Goal: Information Seeking & Learning: Find specific fact

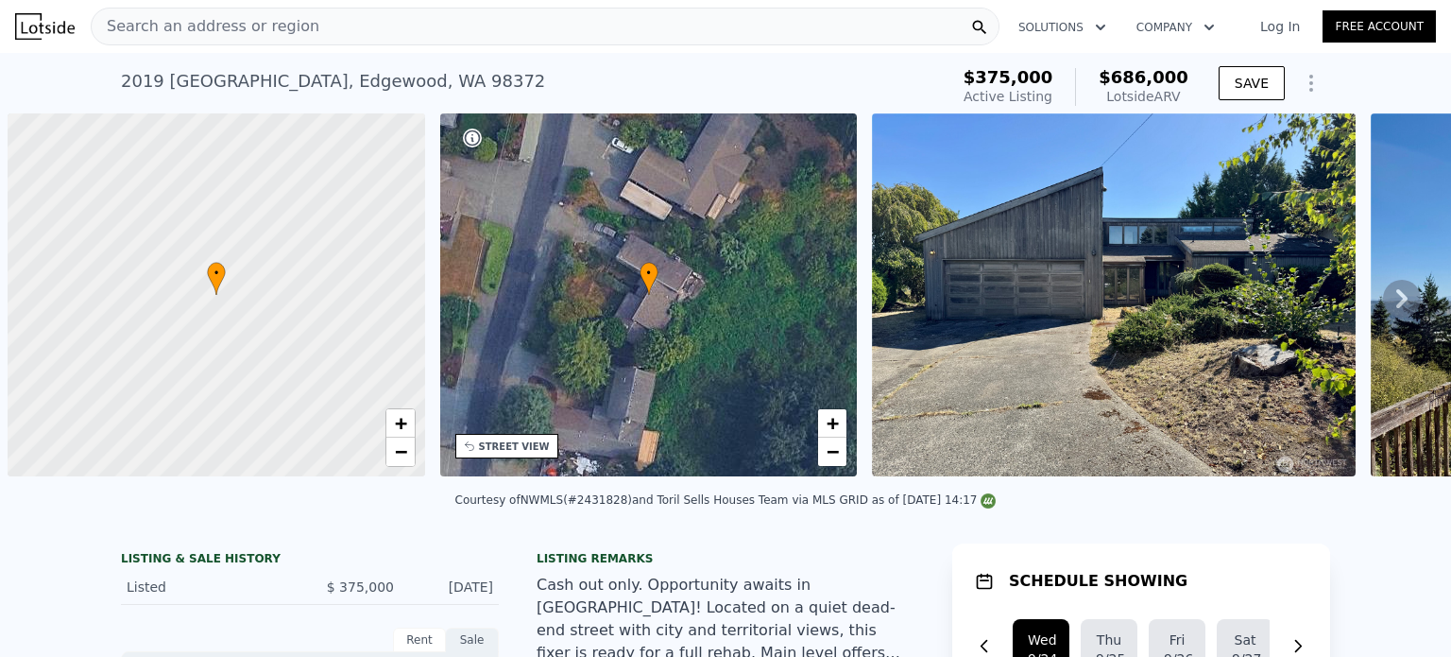
scroll to position [0, 8]
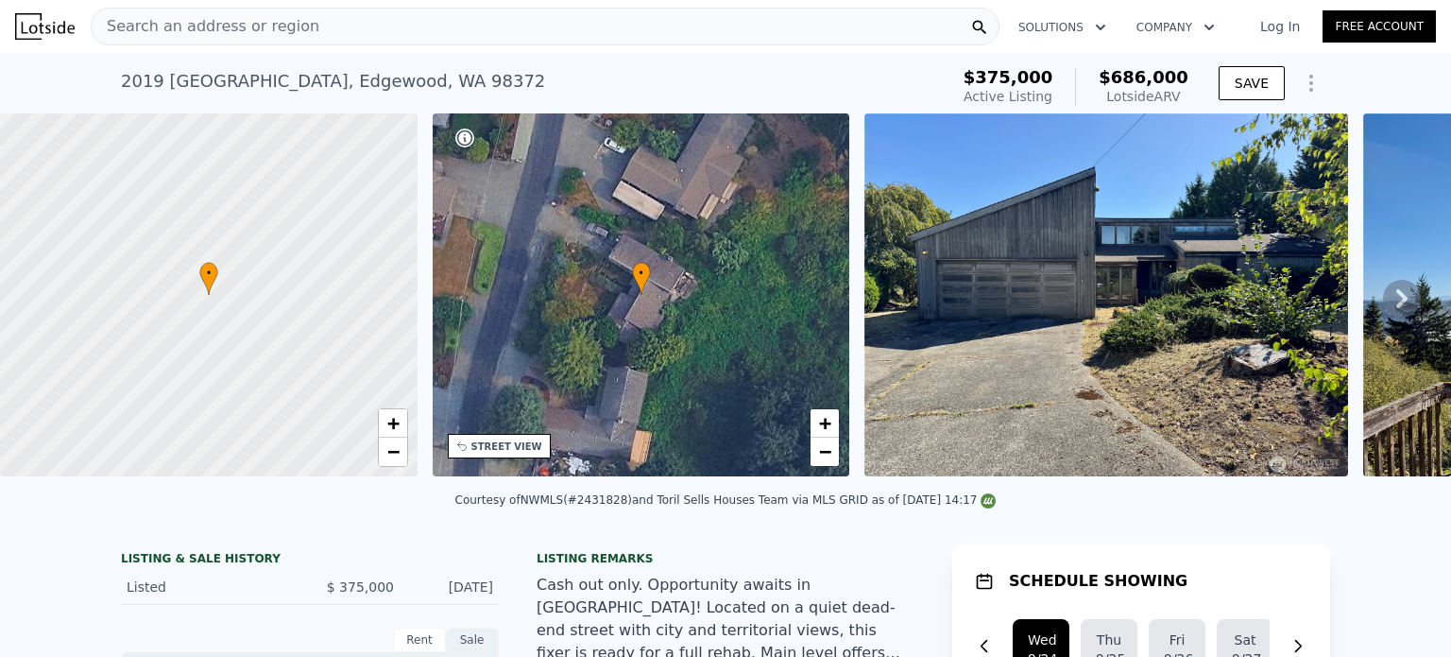
click at [292, 33] on span "Search an address or region" at bounding box center [206, 26] width 228 height 23
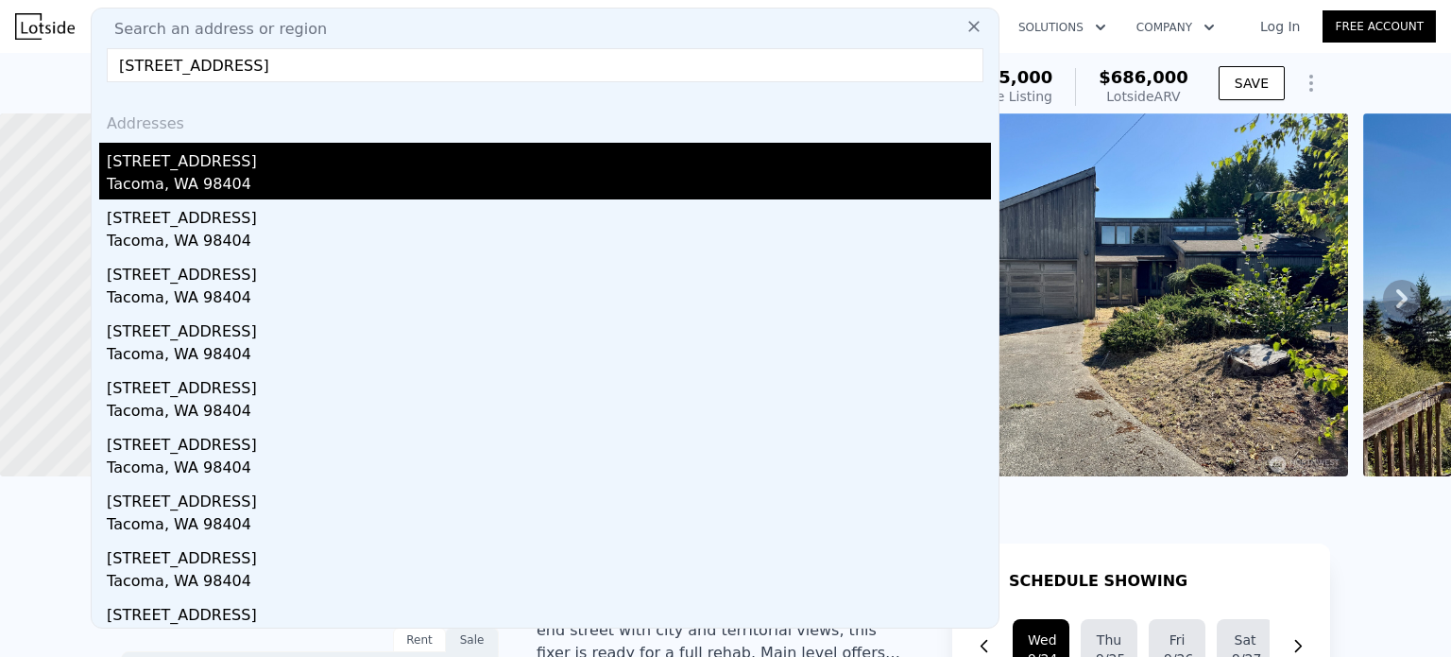
type input "[STREET_ADDRESS]"
click at [223, 165] on div "[STREET_ADDRESS]" at bounding box center [549, 158] width 884 height 30
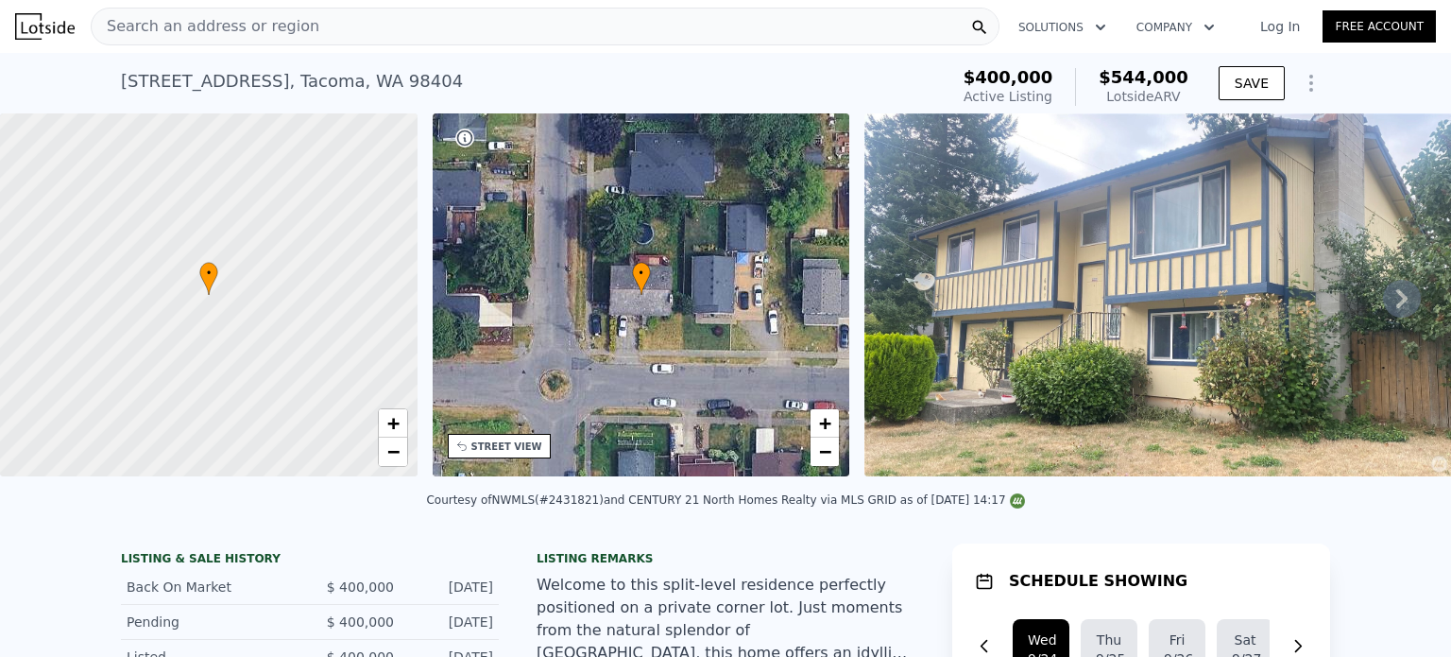
click at [214, 33] on span "Search an address or region" at bounding box center [206, 26] width 228 height 23
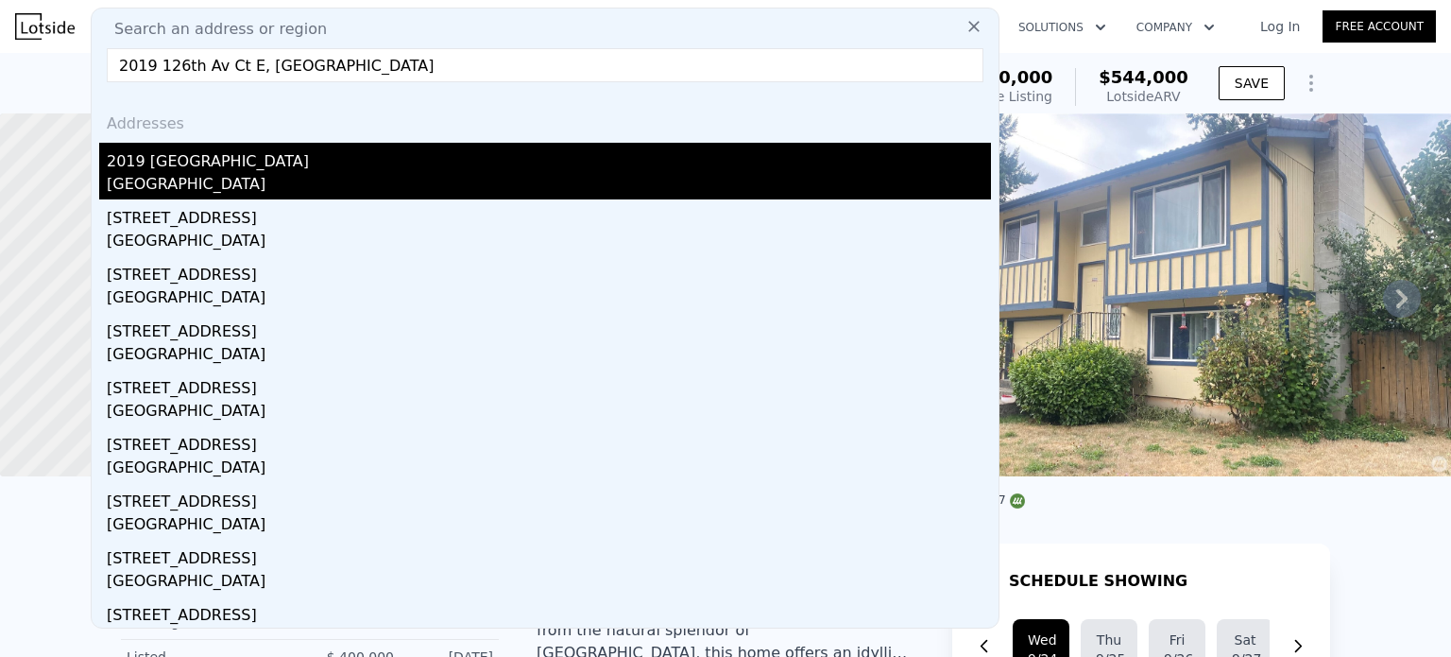
type input "2019 126th Av Ct E, [GEOGRAPHIC_DATA]"
click at [253, 173] on div "[GEOGRAPHIC_DATA]" at bounding box center [549, 186] width 884 height 26
type input "5"
type input "1"
type input "2.75"
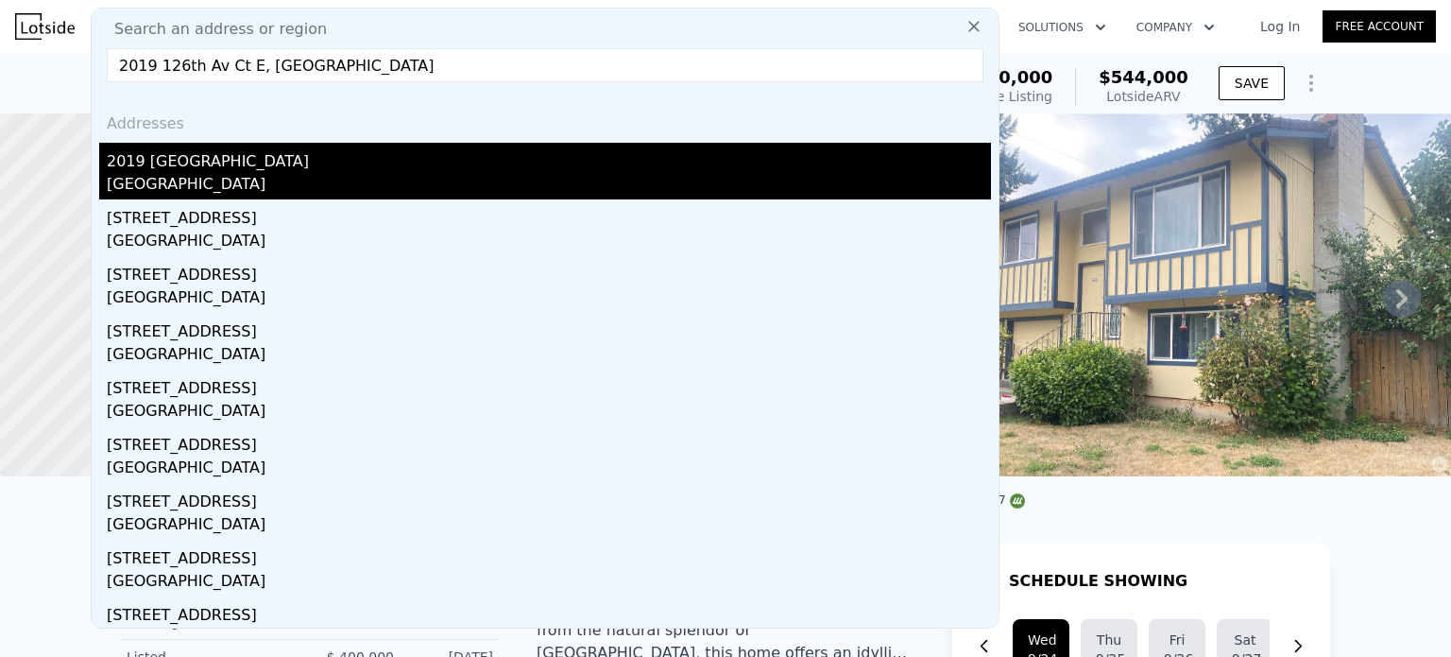
type input "1474"
type input "2512"
type input "12060"
type input "32173"
type input "$ 686,000"
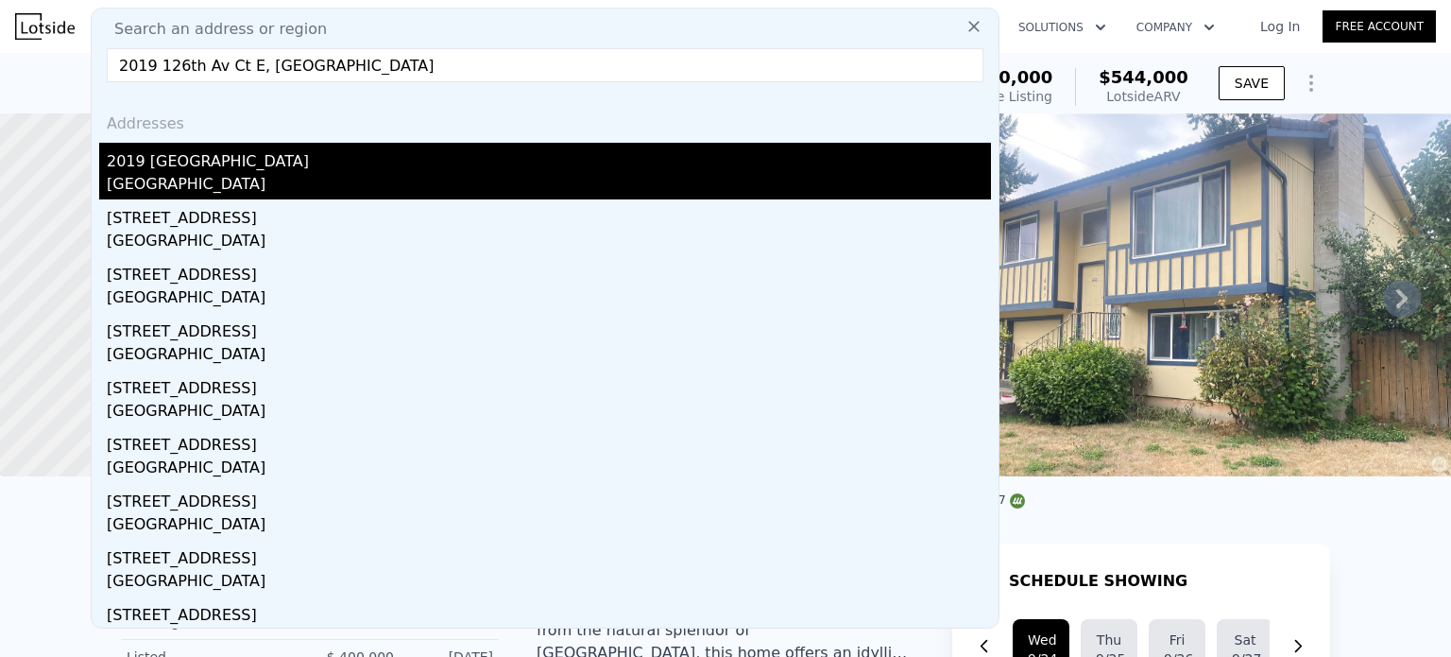
type input "5"
type input "$ 237,895"
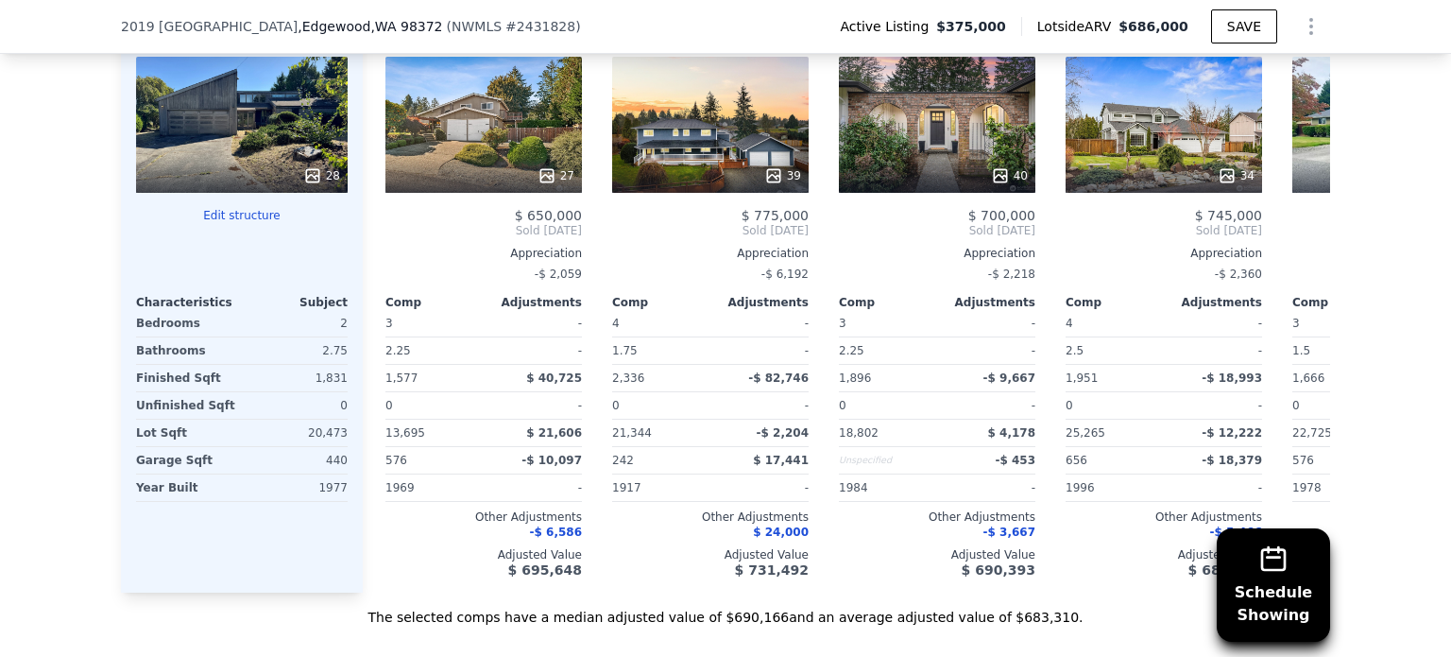
scroll to position [2301, 0]
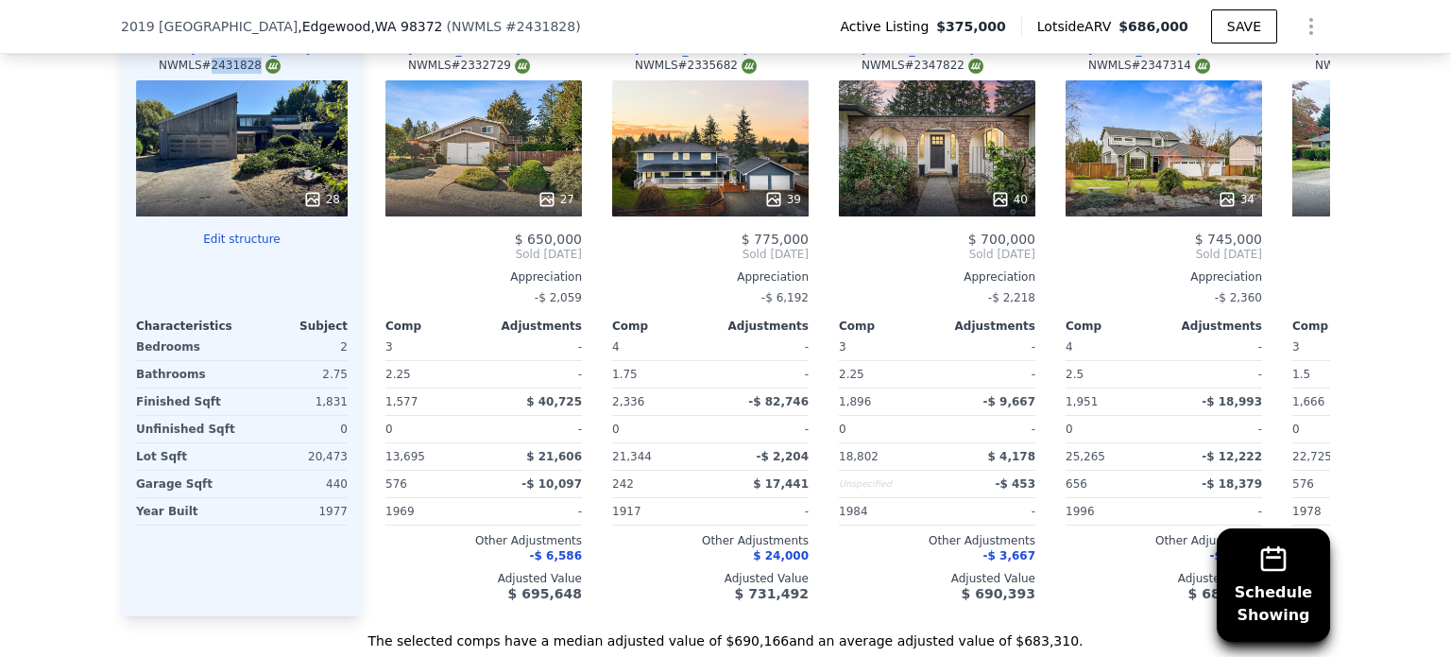
drag, startPoint x: 199, startPoint y: 72, endPoint x: 241, endPoint y: 71, distance: 41.6
click at [241, 71] on div "NWMLS # 2431828" at bounding box center [220, 66] width 122 height 16
copy div "2431828"
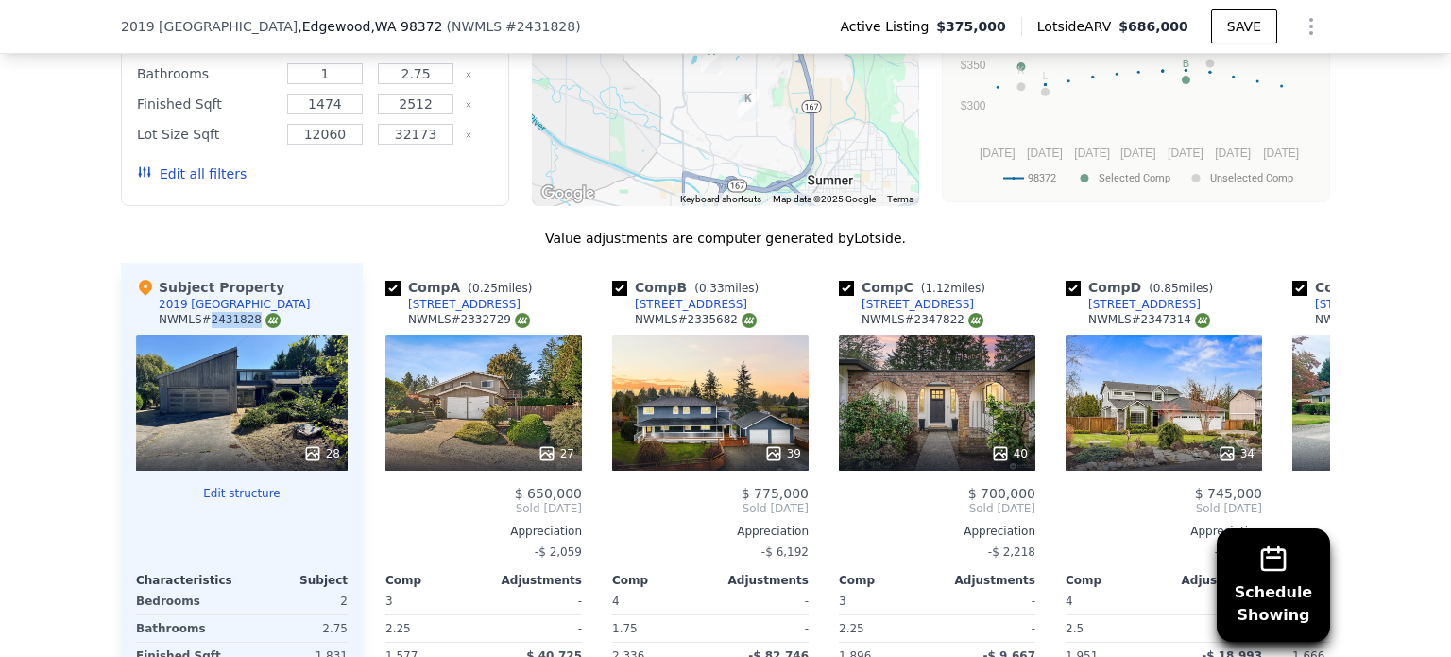
scroll to position [2040, 0]
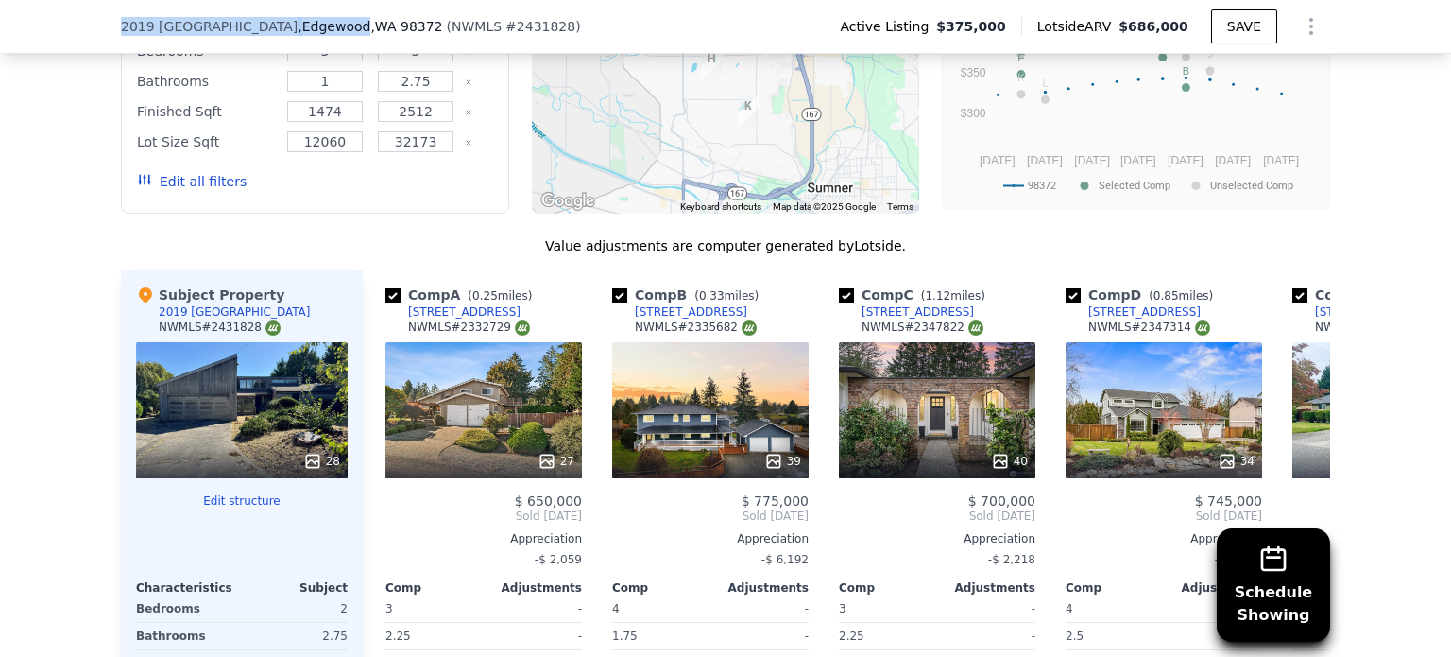
drag, startPoint x: 109, startPoint y: 26, endPoint x: 320, endPoint y: 30, distance: 211.7
click at [320, 30] on div "2019 [STREET_ADDRESS] ( NWMLS # 2431828 ) Active Listing $375,000 Lotside ARV $…" at bounding box center [725, 27] width 1451 height 54
copy div "2019 [STREET_ADDRESS]"
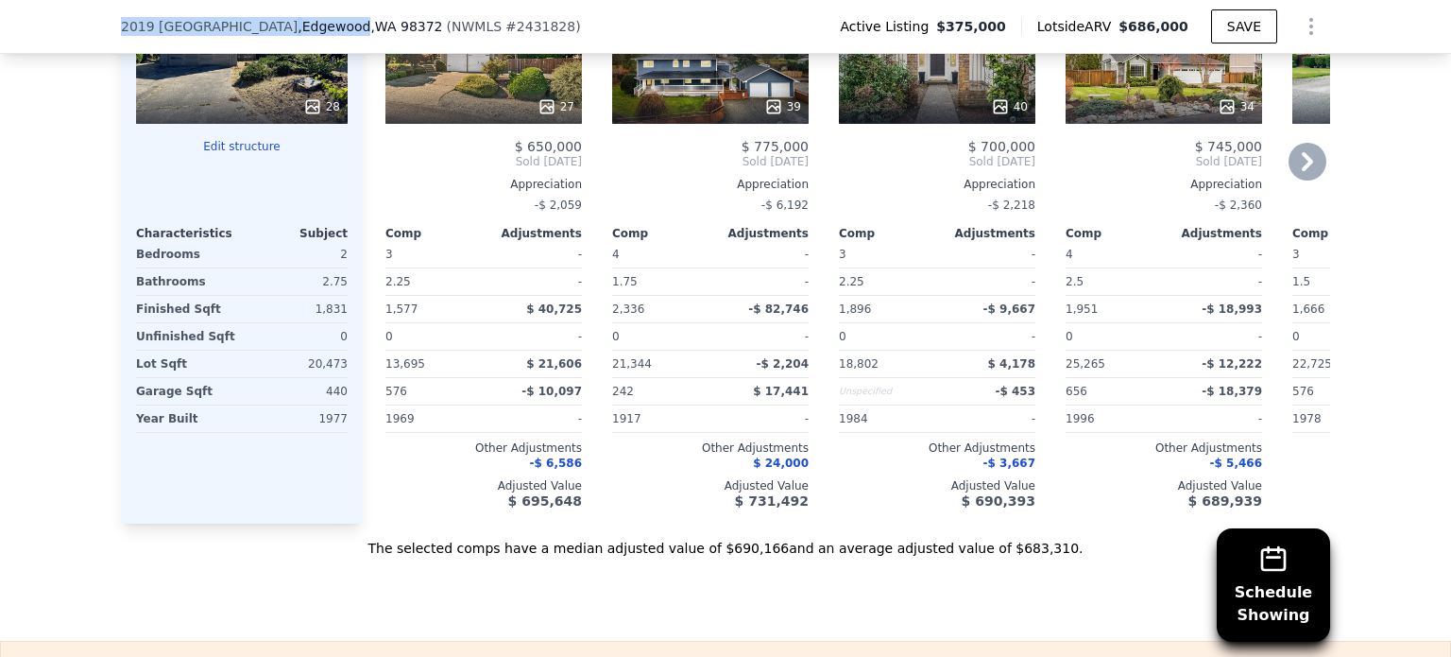
scroll to position [2418, 0]
